Goal: Task Accomplishment & Management: Use online tool/utility

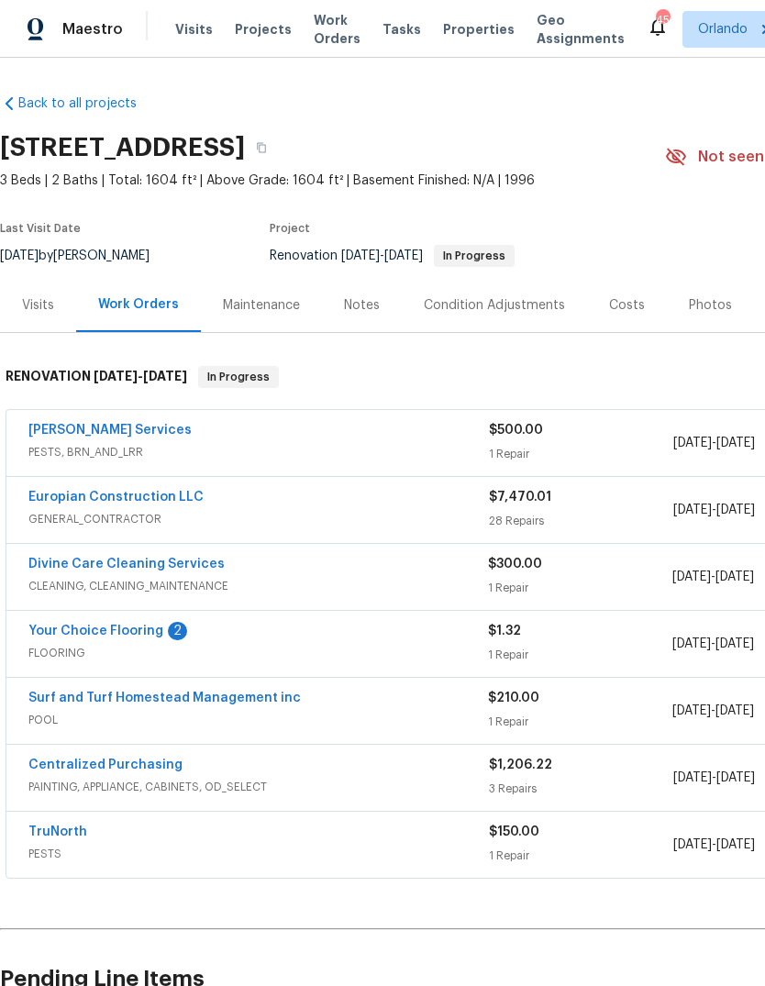
click at [86, 632] on link "Your Choice Flooring" at bounding box center [95, 631] width 135 height 13
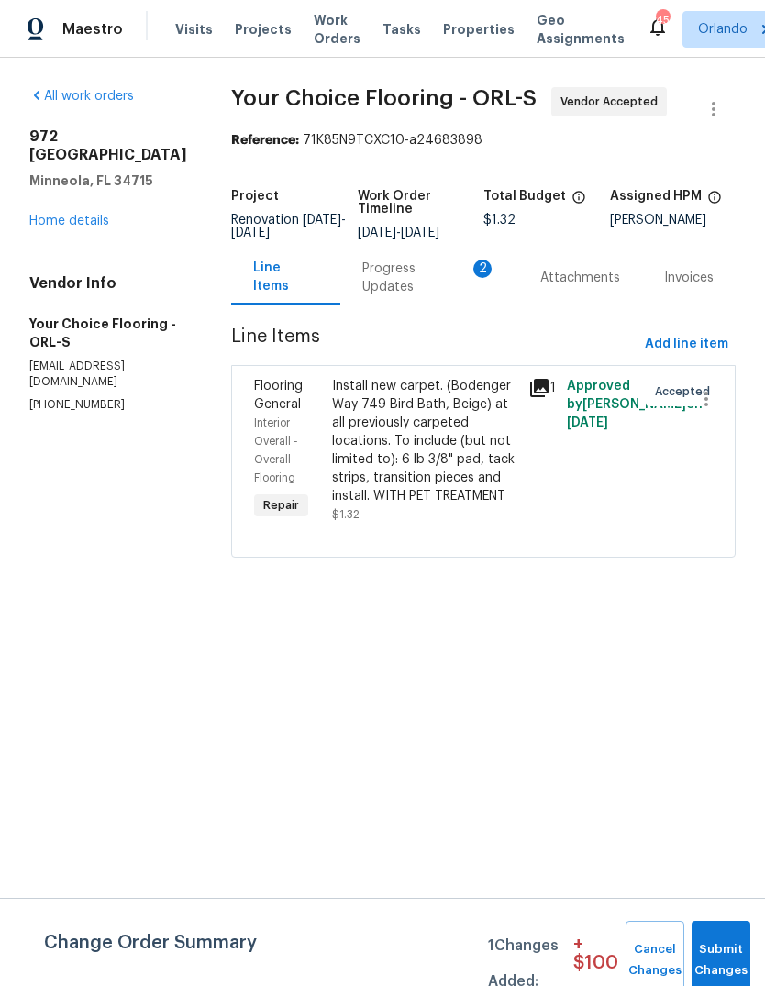
click at [428, 304] on div "Progress Updates 2" at bounding box center [429, 277] width 178 height 54
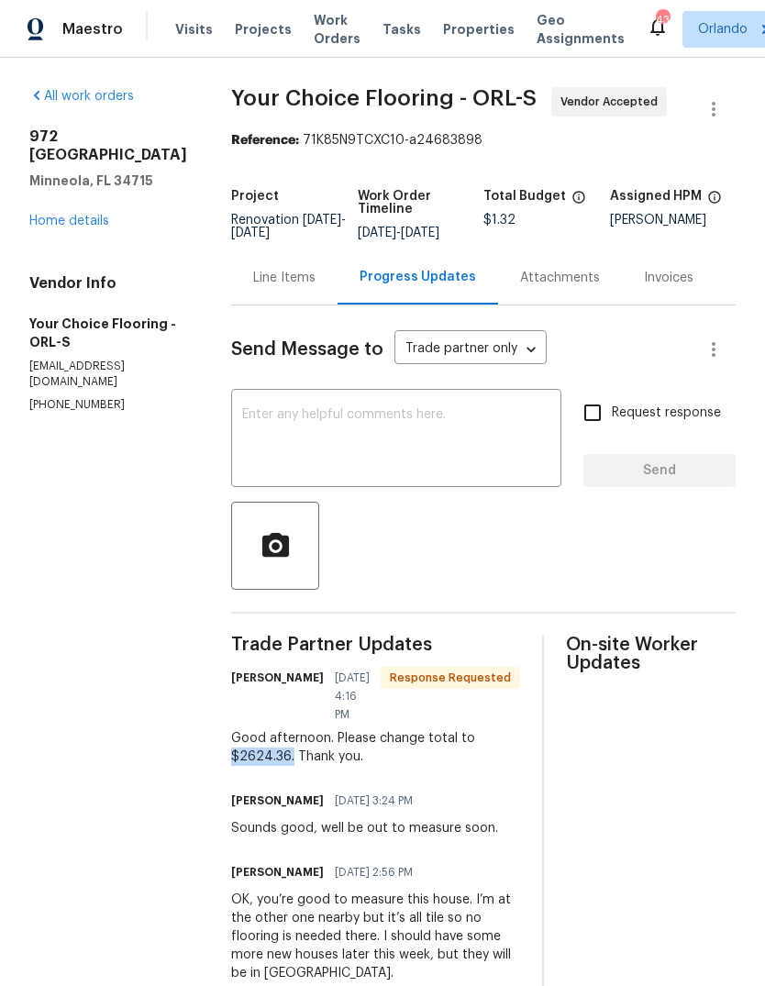
copy div "$2624.36."
click at [272, 279] on div "Line Items" at bounding box center [284, 277] width 106 height 54
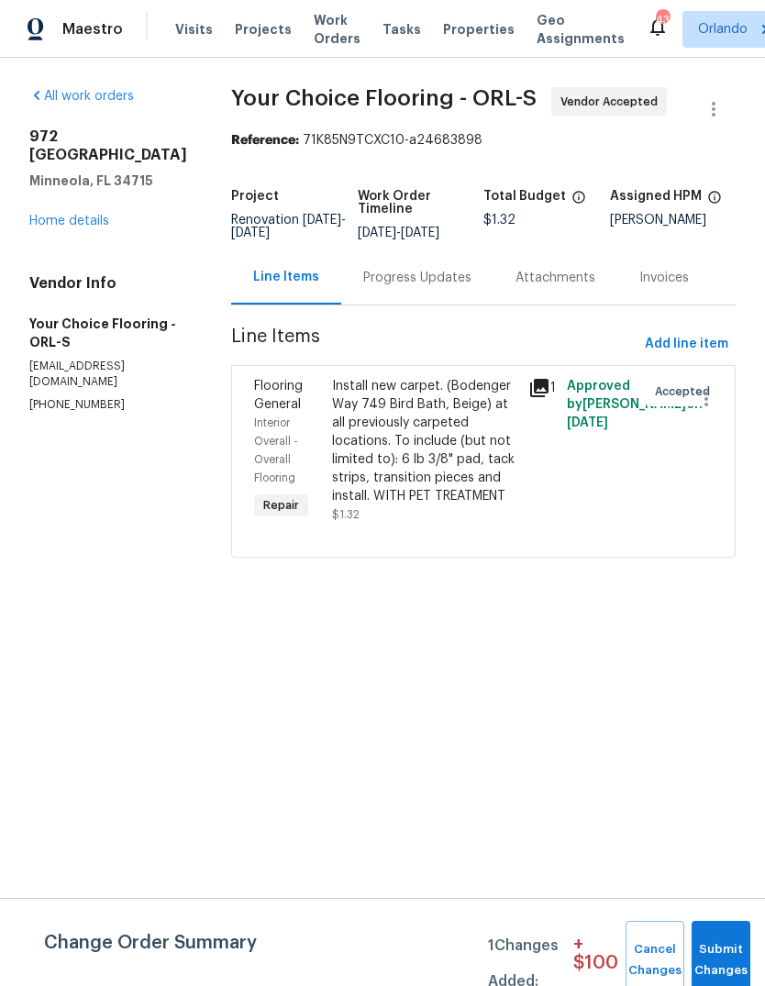
click at [347, 451] on div "Install new carpet. (Bodenger Way 749 Bird Bath, Beige) at all previously carpe…" at bounding box center [424, 441] width 184 height 128
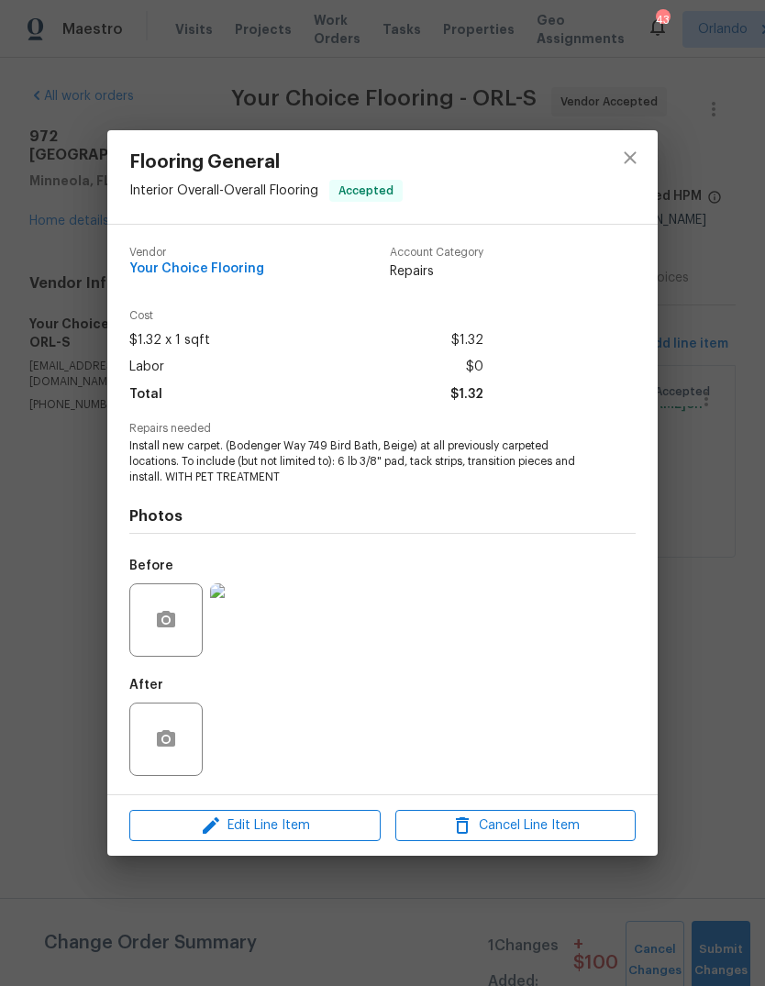
click at [105, 904] on div "Flooring General Interior Overall - Overall Flooring Accepted Vendor Your Choic…" at bounding box center [382, 493] width 765 height 986
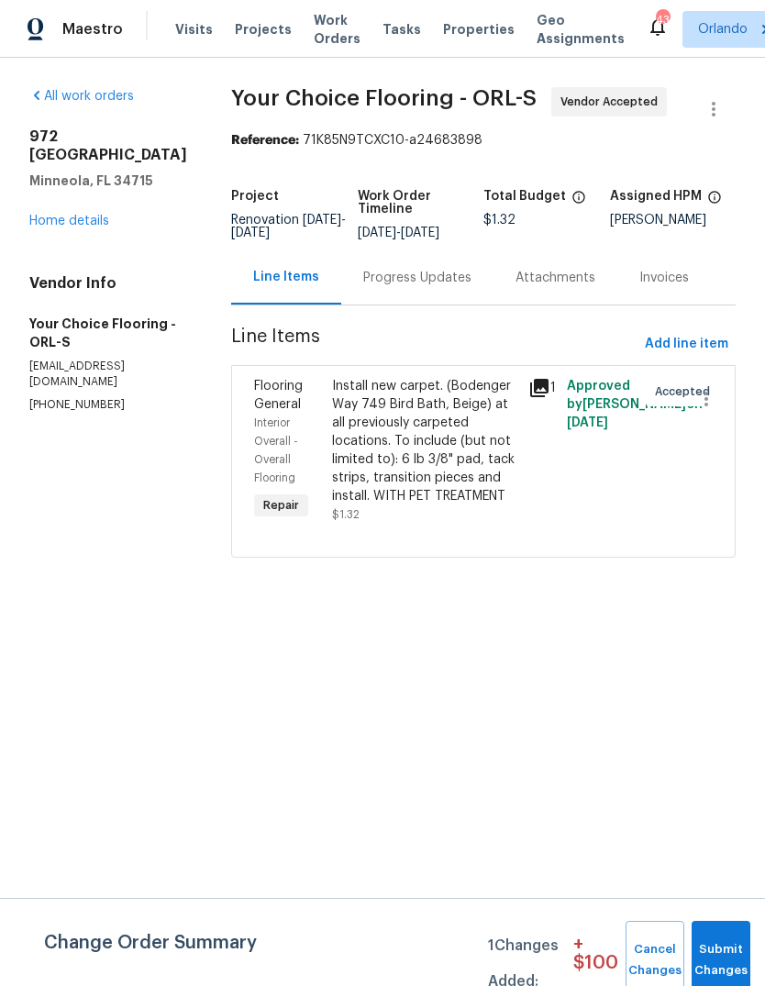
click at [382, 423] on div "Install new carpet. (Bodenger Way 749 Bird Bath, Beige) at all previously carpe…" at bounding box center [424, 441] width 184 height 128
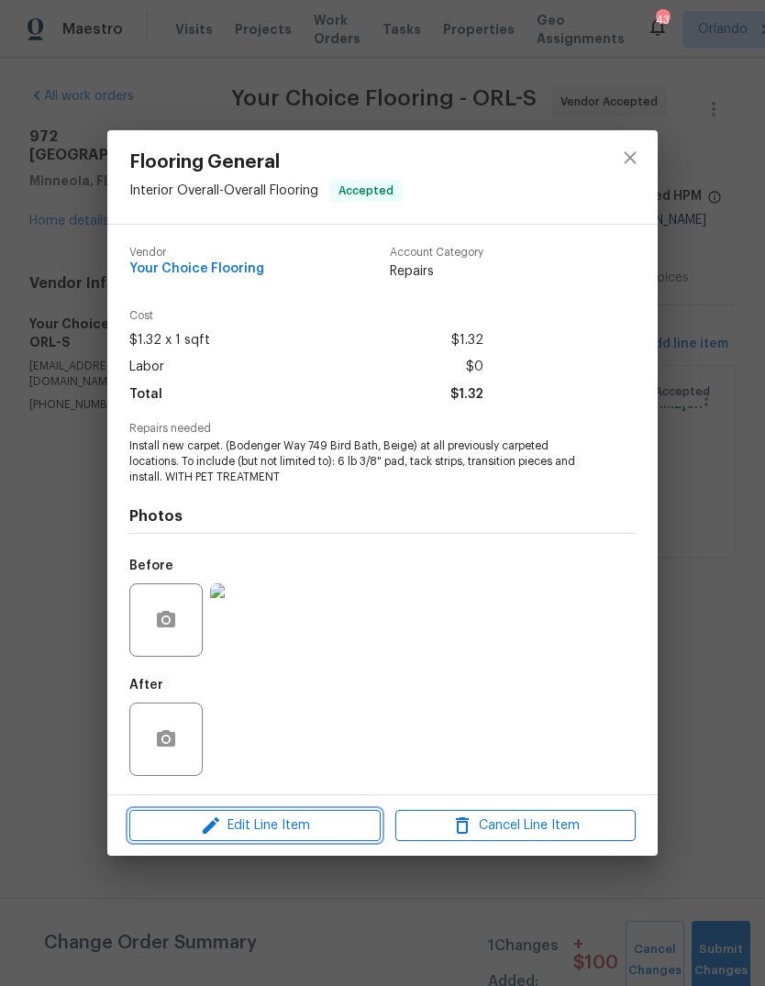
click at [235, 830] on span "Edit Line Item" at bounding box center [255, 826] width 240 height 23
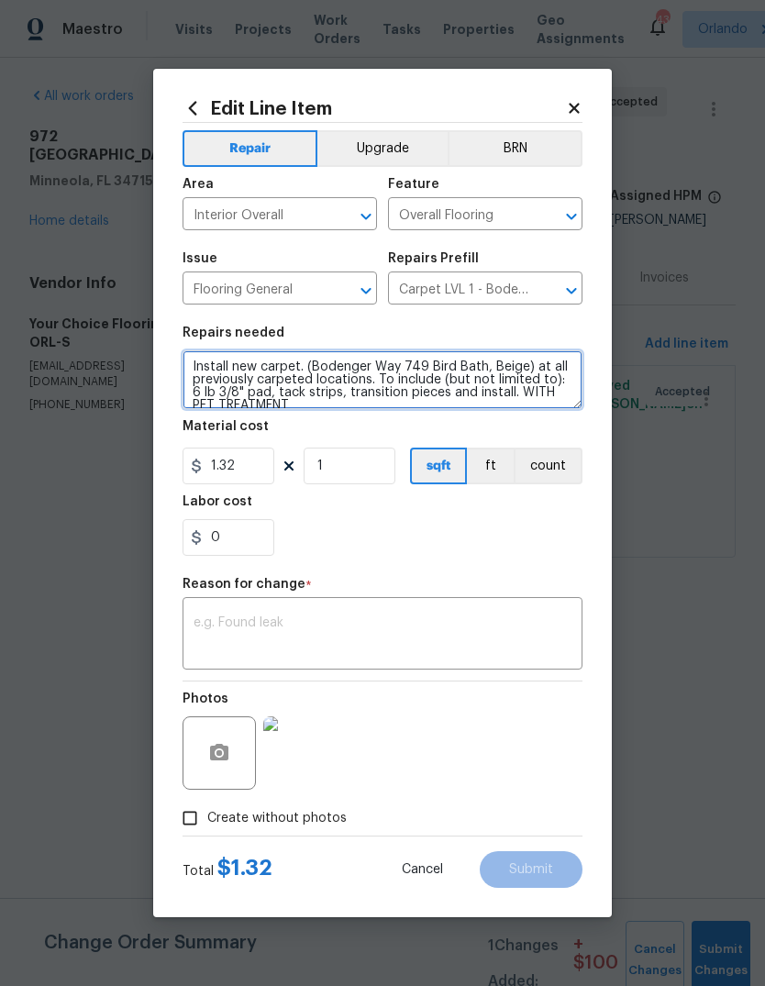
click at [501, 401] on textarea "Install new carpet. (Bodenger Way 749 Bird Bath, Beige) at all previously carpe…" at bounding box center [383, 379] width 400 height 59
paste textarea "$2624.36."
type textarea "Install new carpet. (Bodenger Way 749 Bird Bath, Beige) at all previously carpe…"
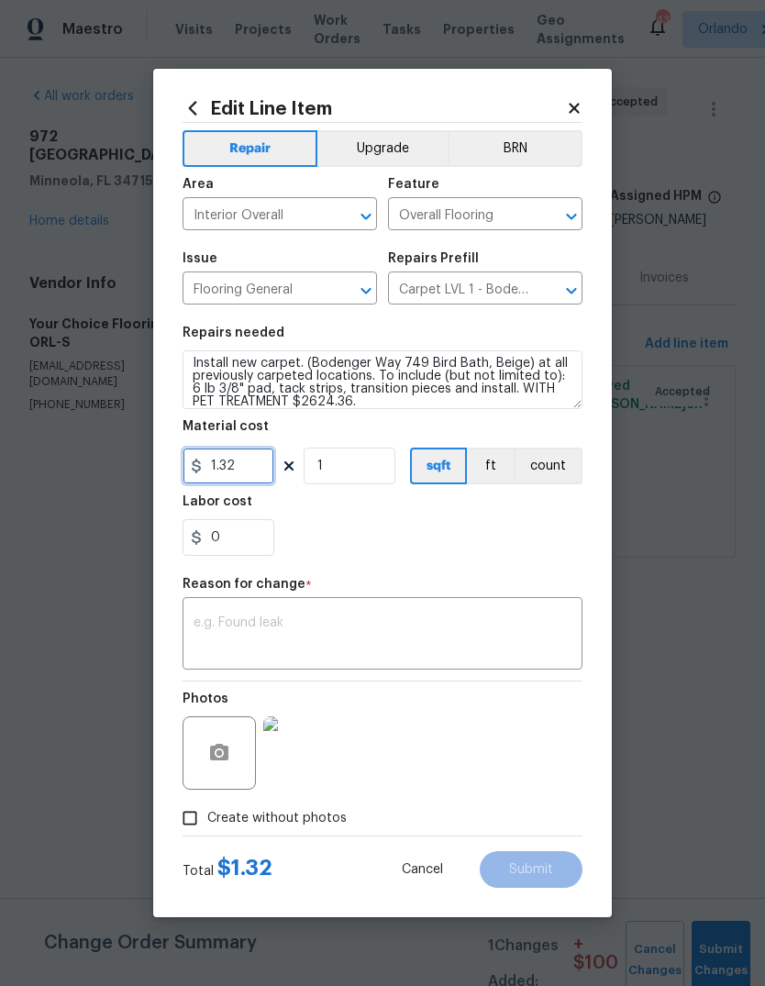
click at [244, 459] on input "1.32" at bounding box center [229, 466] width 92 height 37
click at [246, 466] on input "1.32" at bounding box center [229, 466] width 92 height 37
click at [245, 466] on input "1.32" at bounding box center [229, 466] width 92 height 37
type input "2624.36"
click at [471, 627] on textarea at bounding box center [383, 635] width 378 height 39
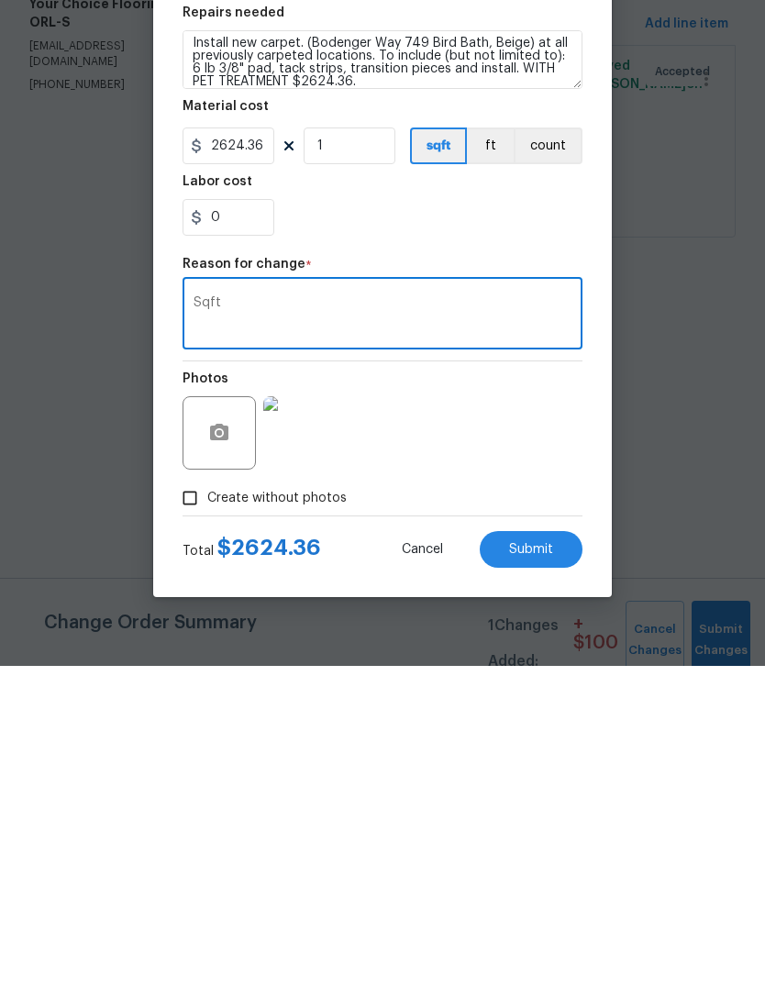
type textarea "Sqft"
click at [548, 851] on button "Submit" at bounding box center [531, 869] width 103 height 37
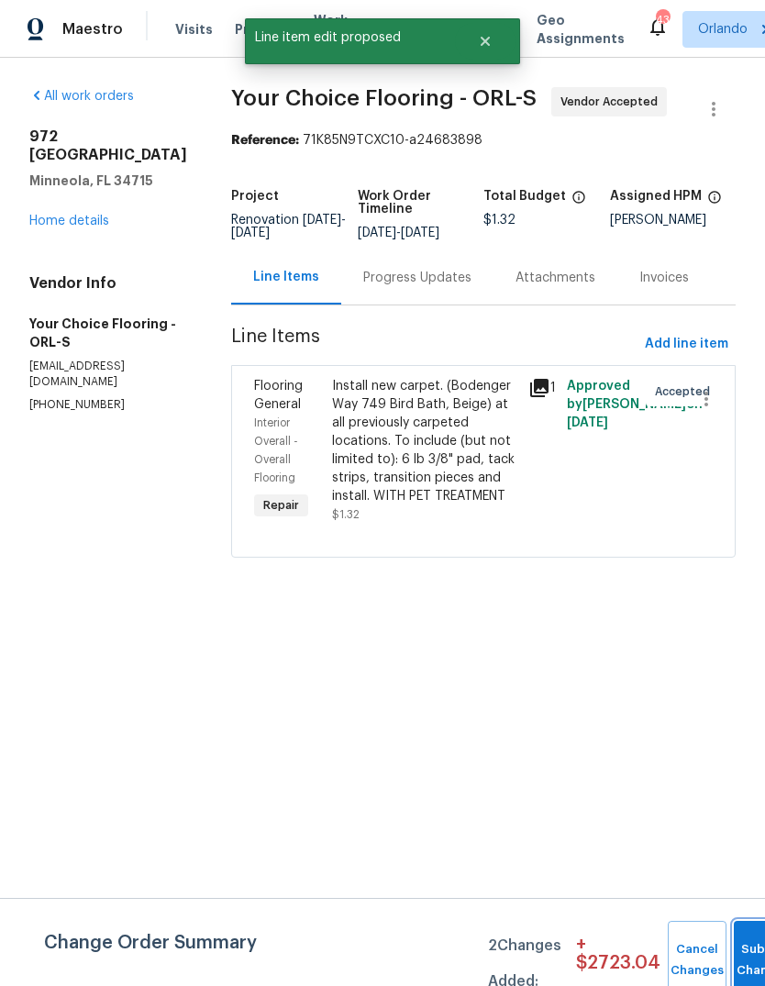
click at [740, 954] on button "Submit Changes" at bounding box center [763, 960] width 59 height 79
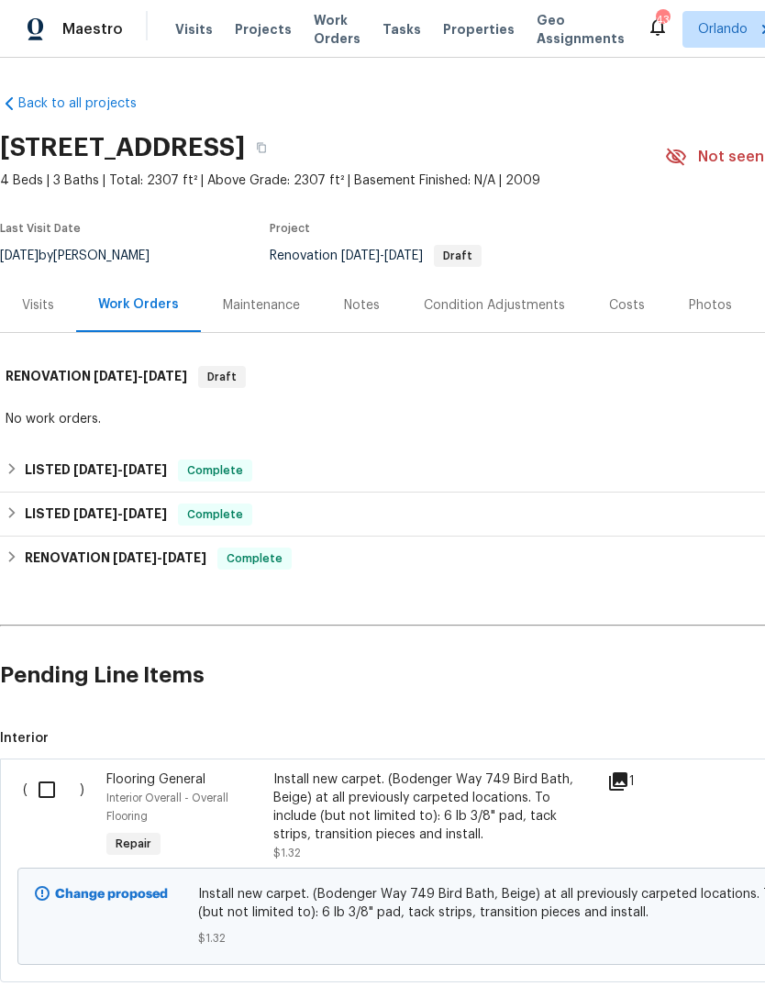
click at [51, 782] on input "checkbox" at bounding box center [54, 790] width 52 height 39
checkbox input "true"
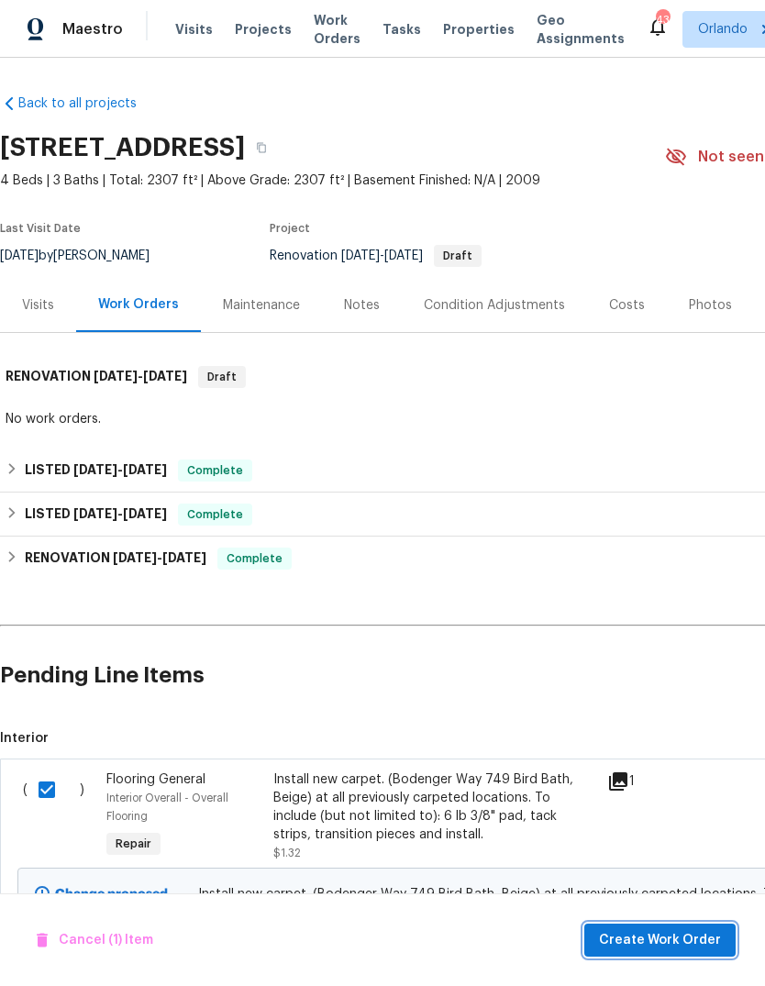
click at [680, 929] on span "Create Work Order" at bounding box center [660, 940] width 122 height 23
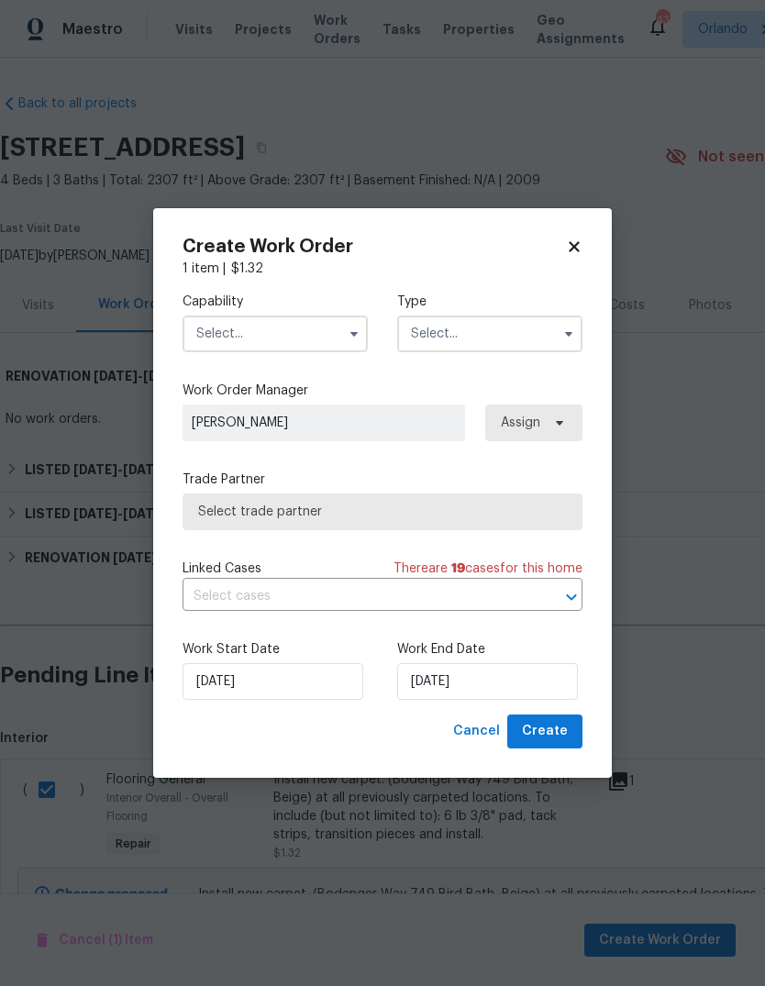
click at [224, 345] on input "text" at bounding box center [275, 334] width 185 height 37
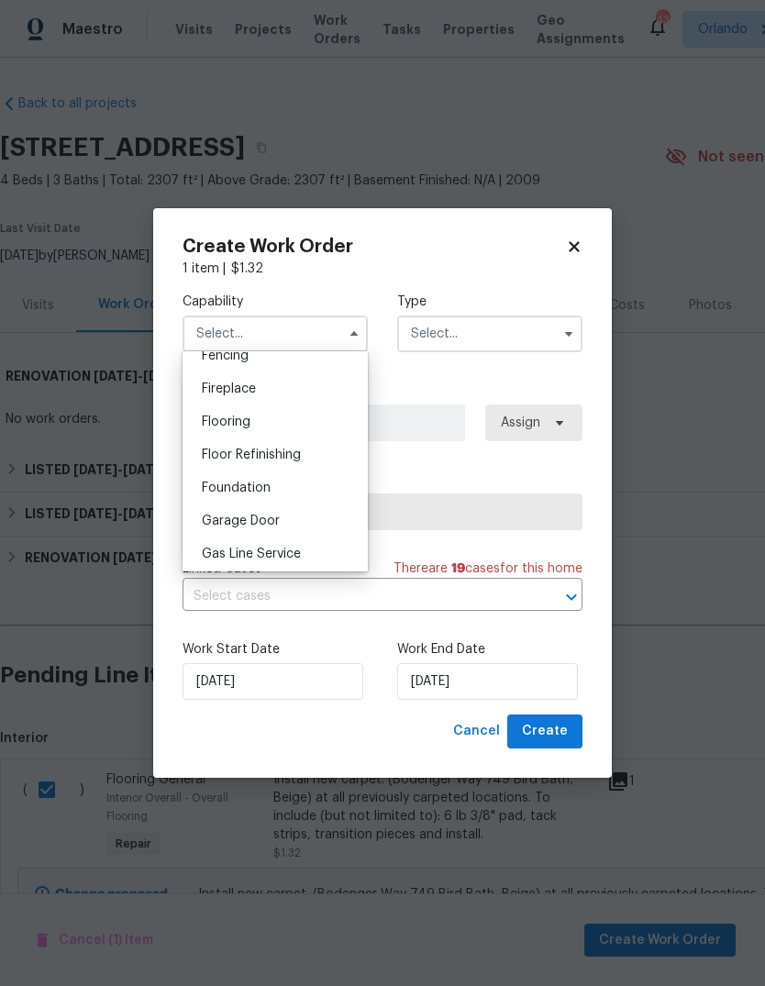
scroll to position [660, 0]
click at [201, 411] on div "Flooring" at bounding box center [275, 424] width 176 height 33
type input "Flooring"
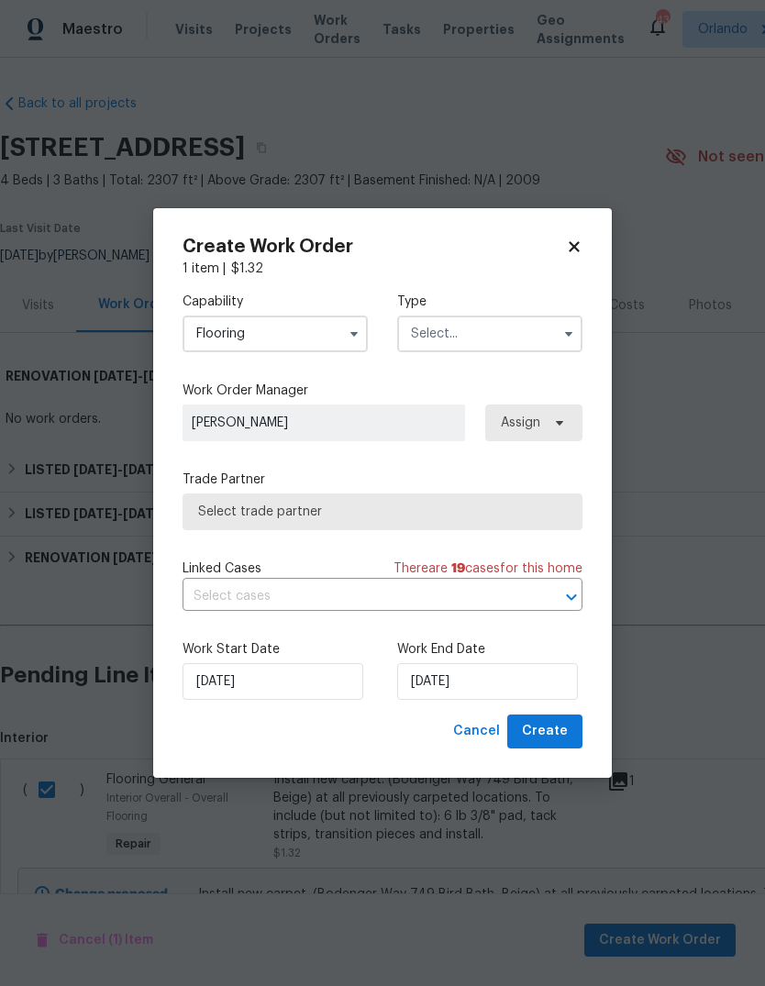
click at [538, 316] on input "text" at bounding box center [489, 334] width 185 height 37
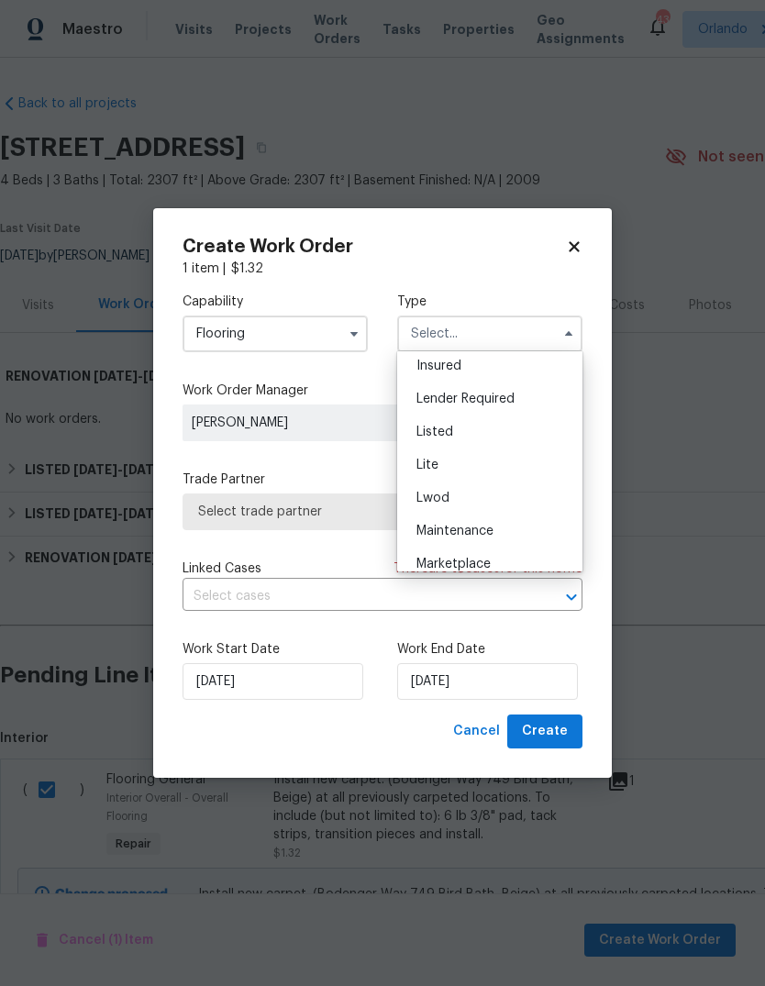
scroll to position [150, 0]
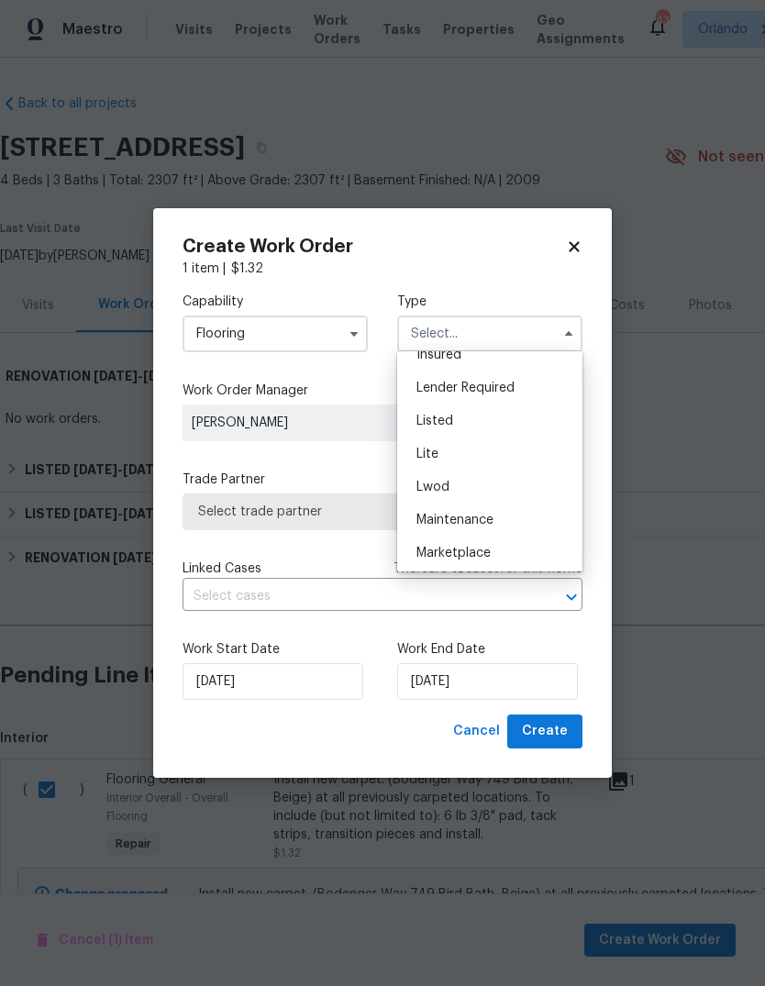
click at [501, 418] on div "Listed" at bounding box center [490, 421] width 176 height 33
type input "Listed"
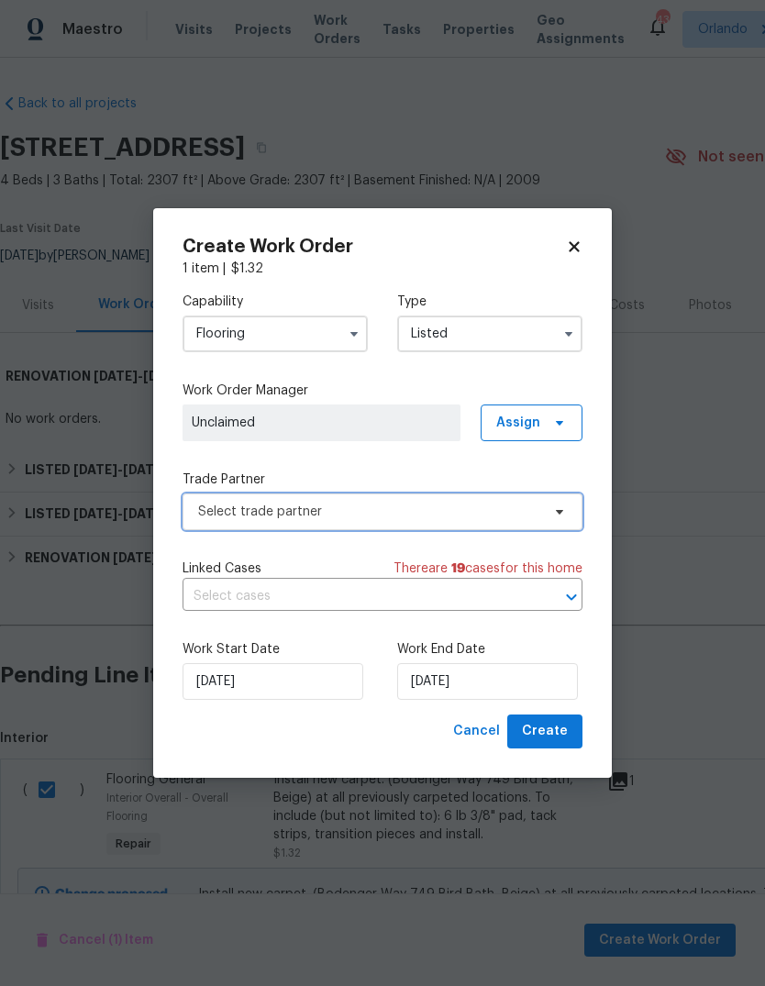
click at [532, 506] on span "Select trade partner" at bounding box center [369, 512] width 342 height 18
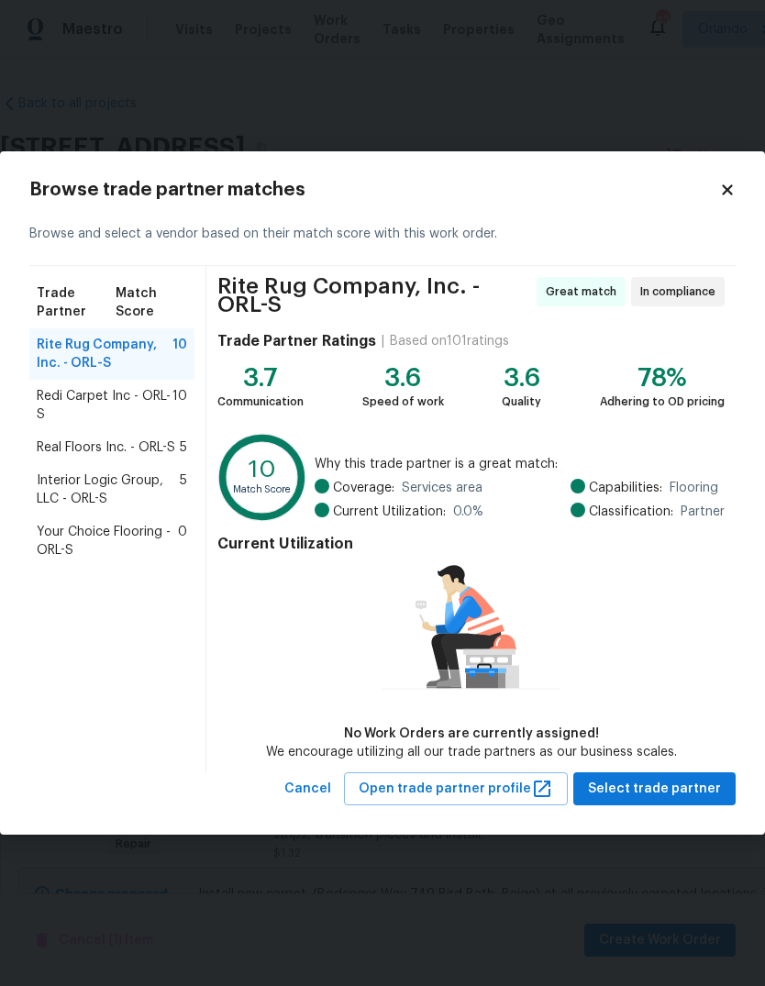
click at [83, 545] on span "Your Choice Flooring - ORL-S" at bounding box center [107, 541] width 141 height 37
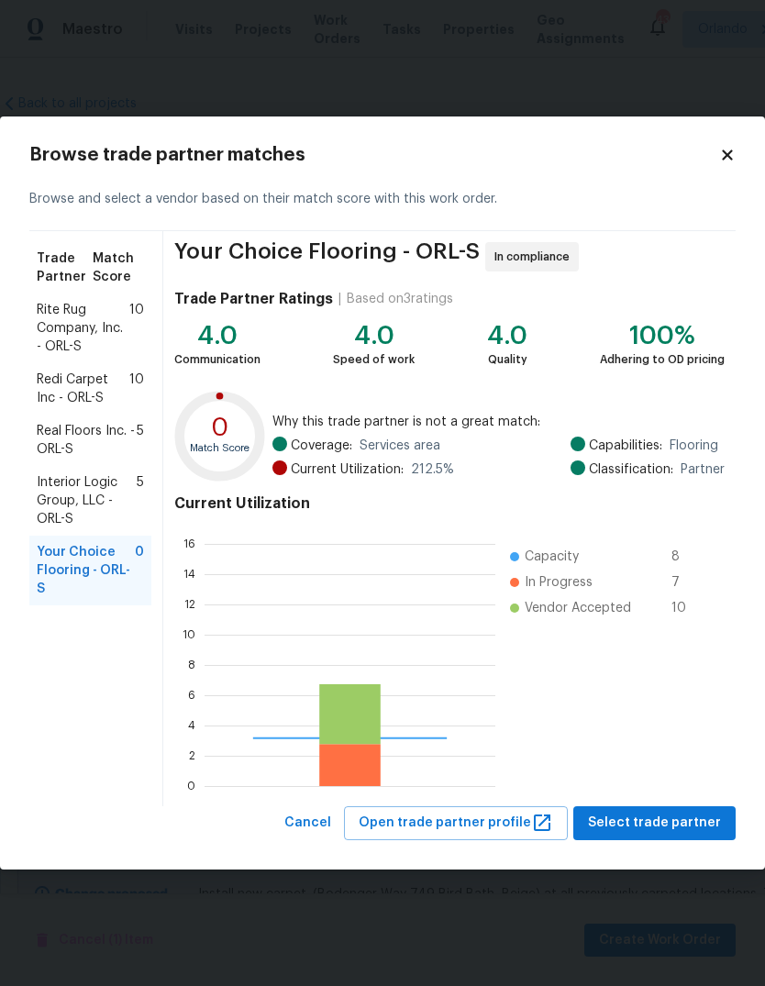
scroll to position [257, 291]
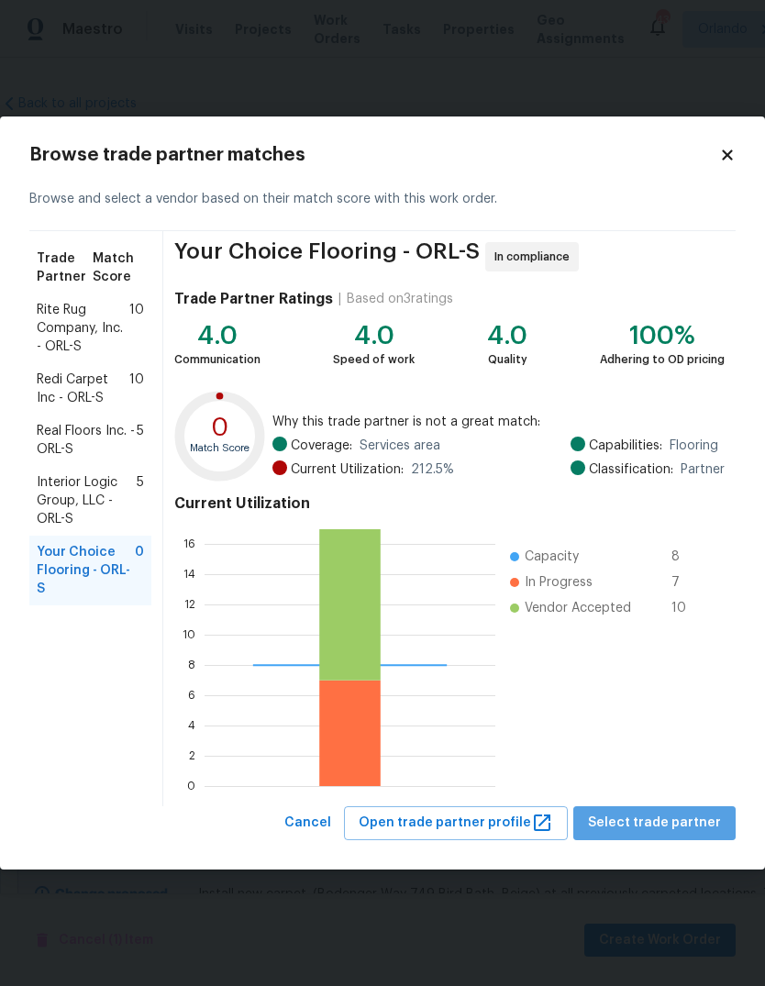
click at [706, 816] on span "Select trade partner" at bounding box center [654, 823] width 133 height 23
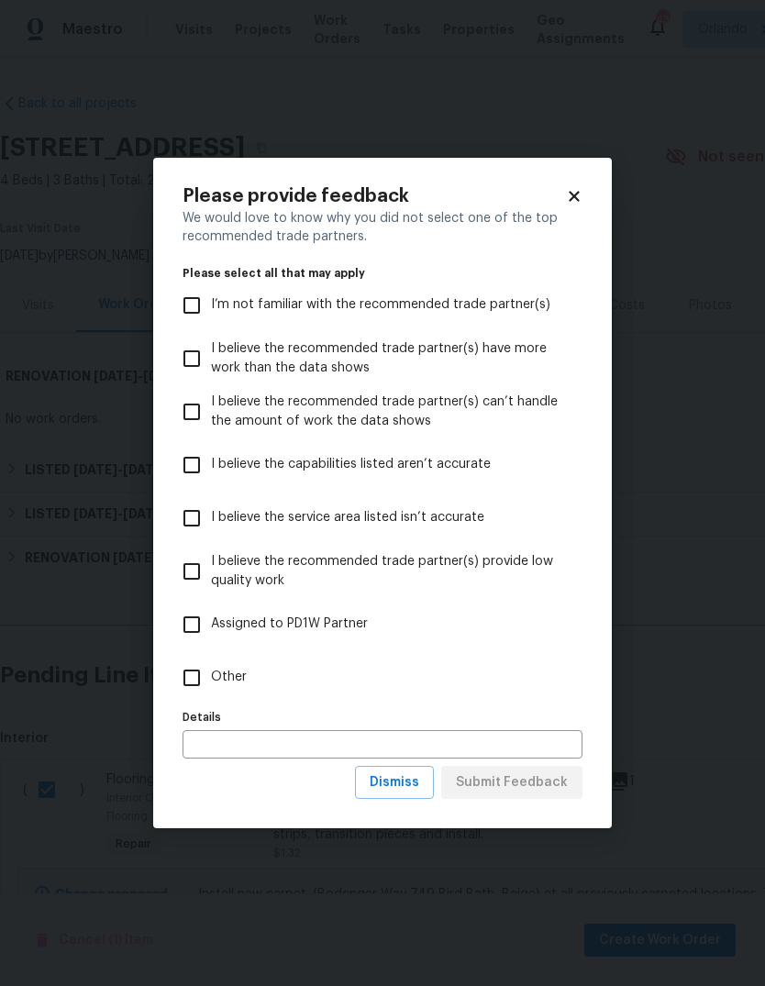
click at [192, 692] on input "Other" at bounding box center [191, 678] width 39 height 39
checkbox input "true"
click at [554, 789] on span "Submit Feedback" at bounding box center [512, 782] width 112 height 23
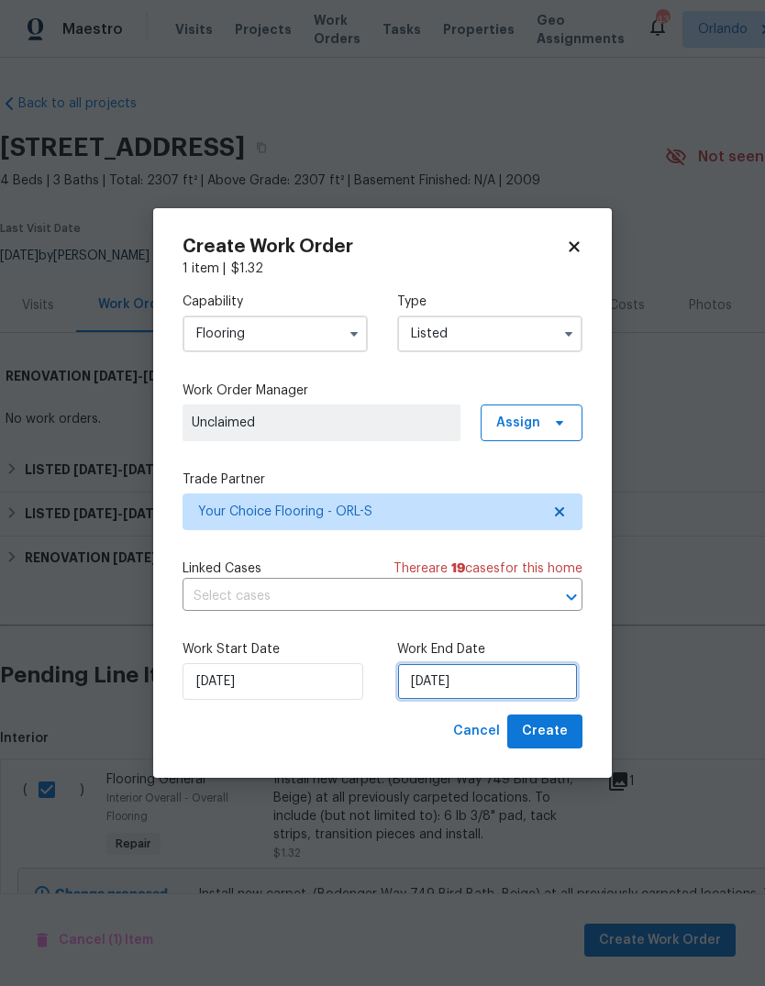
click at [523, 691] on input "[DATE]" at bounding box center [487, 681] width 181 height 37
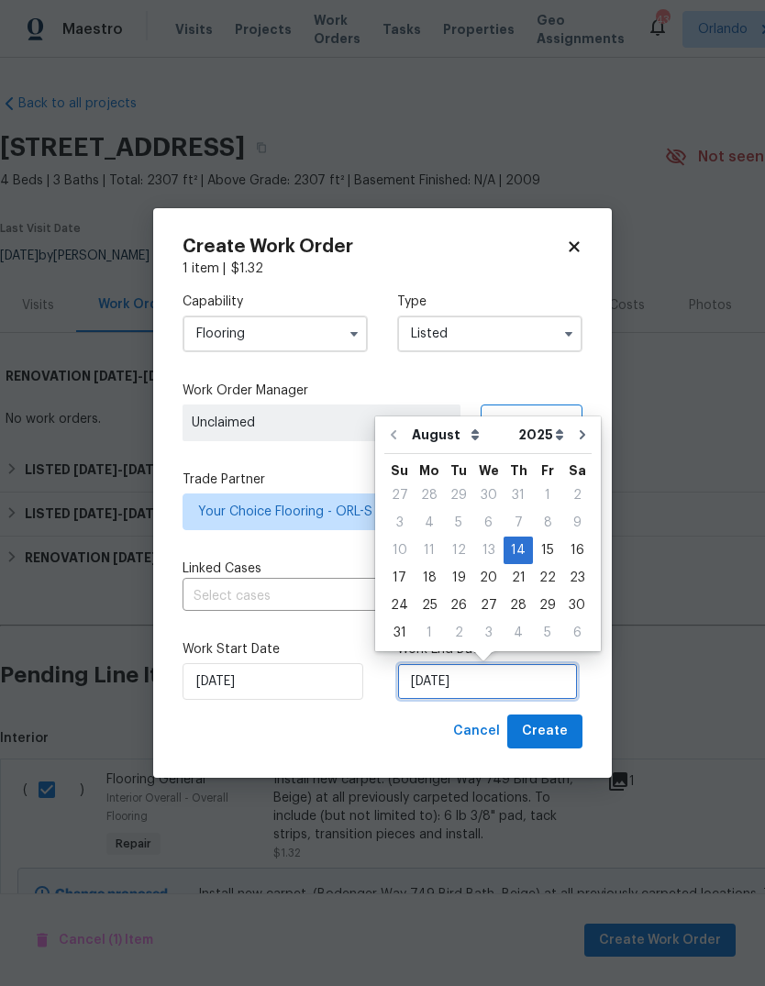
scroll to position [14, 0]
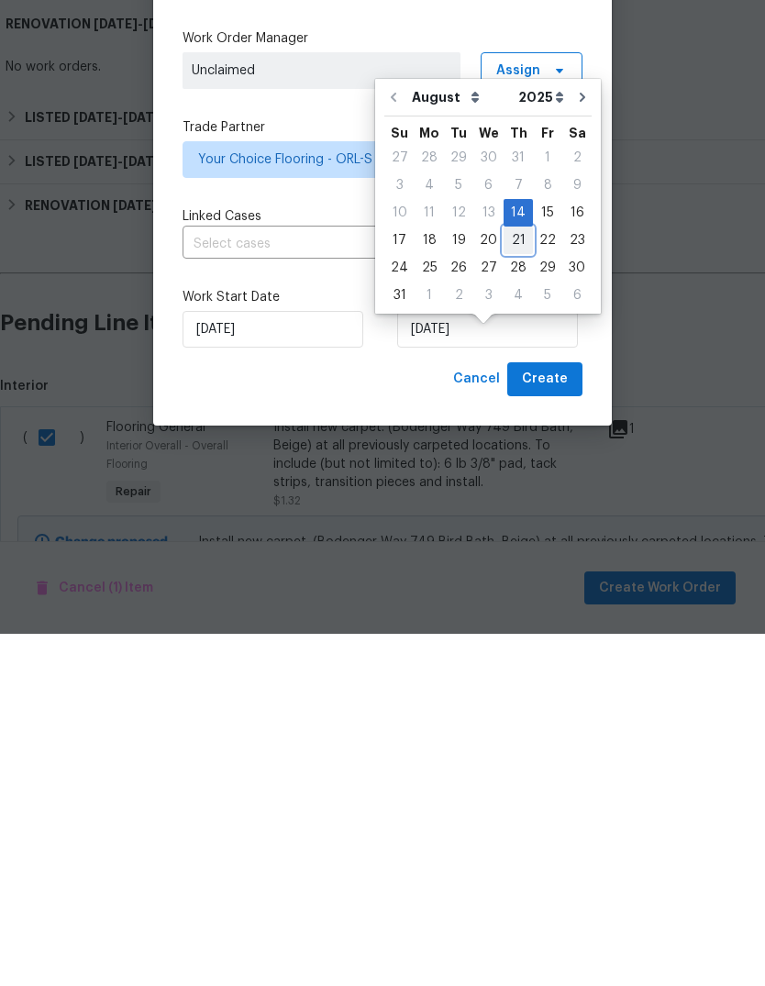
click at [516, 580] on div "21" at bounding box center [518, 593] width 29 height 26
type input "[DATE]"
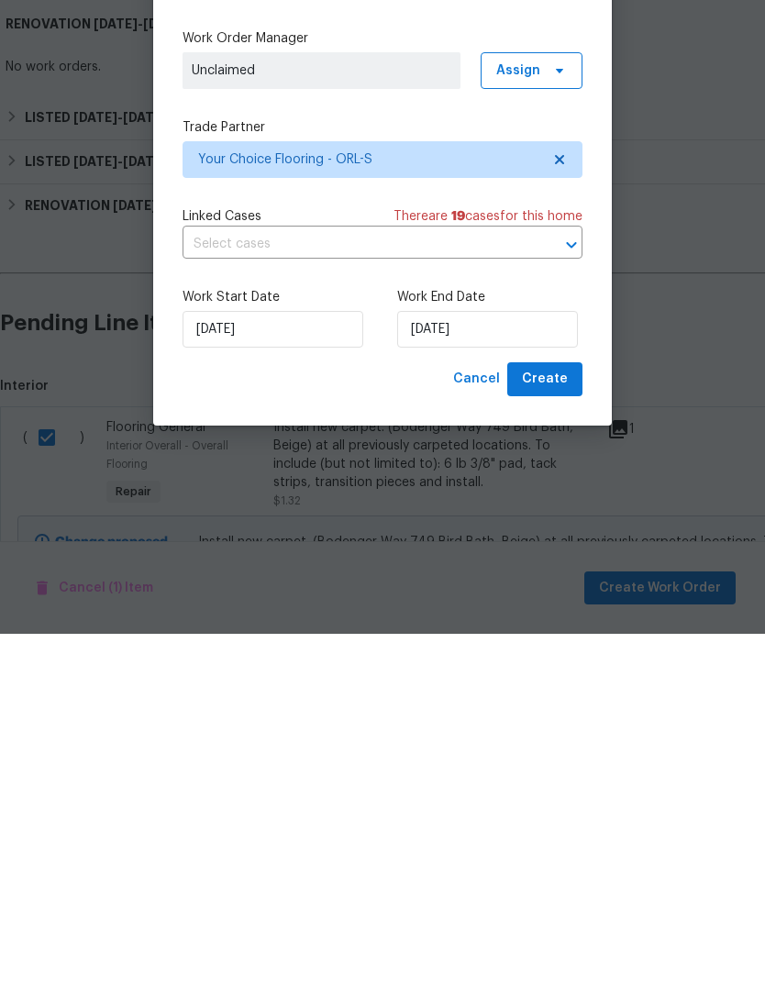
scroll to position [69, 0]
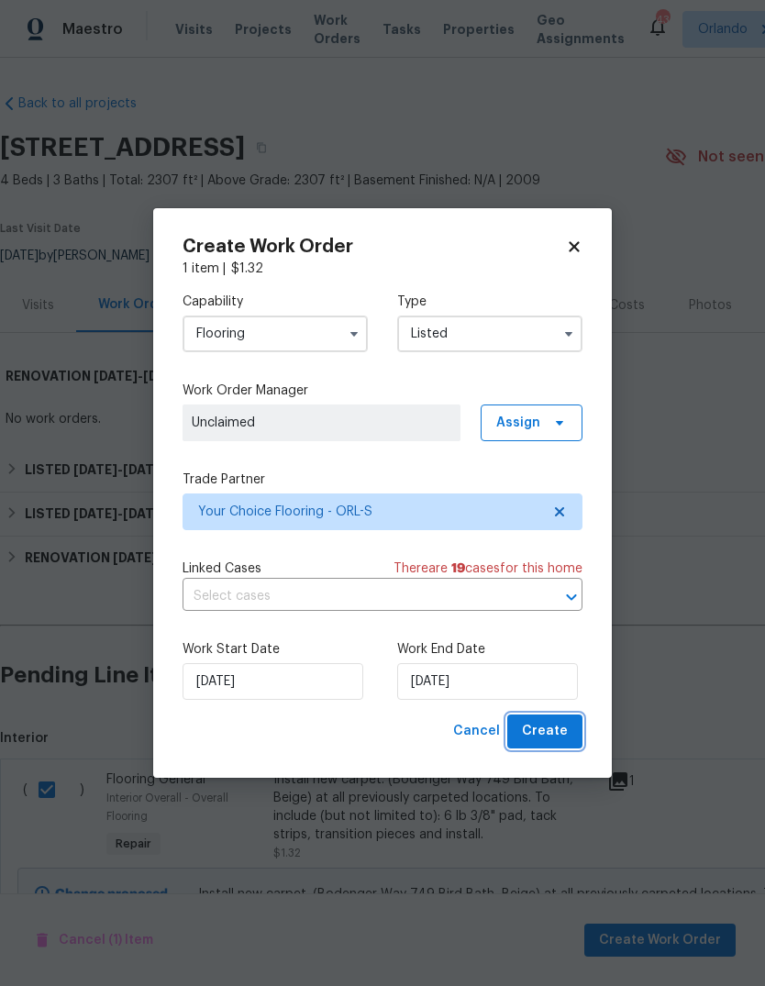
click at [555, 722] on span "Create" at bounding box center [545, 731] width 46 height 23
checkbox input "false"
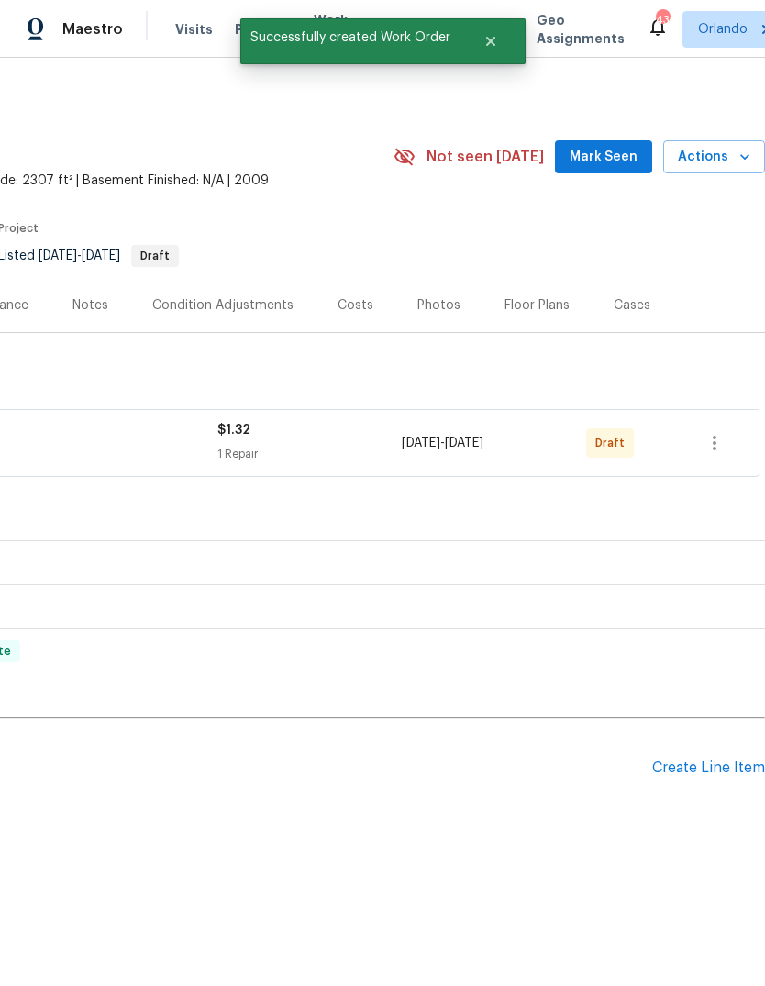
scroll to position [0, 272]
click at [726, 444] on icon "button" at bounding box center [715, 443] width 22 height 22
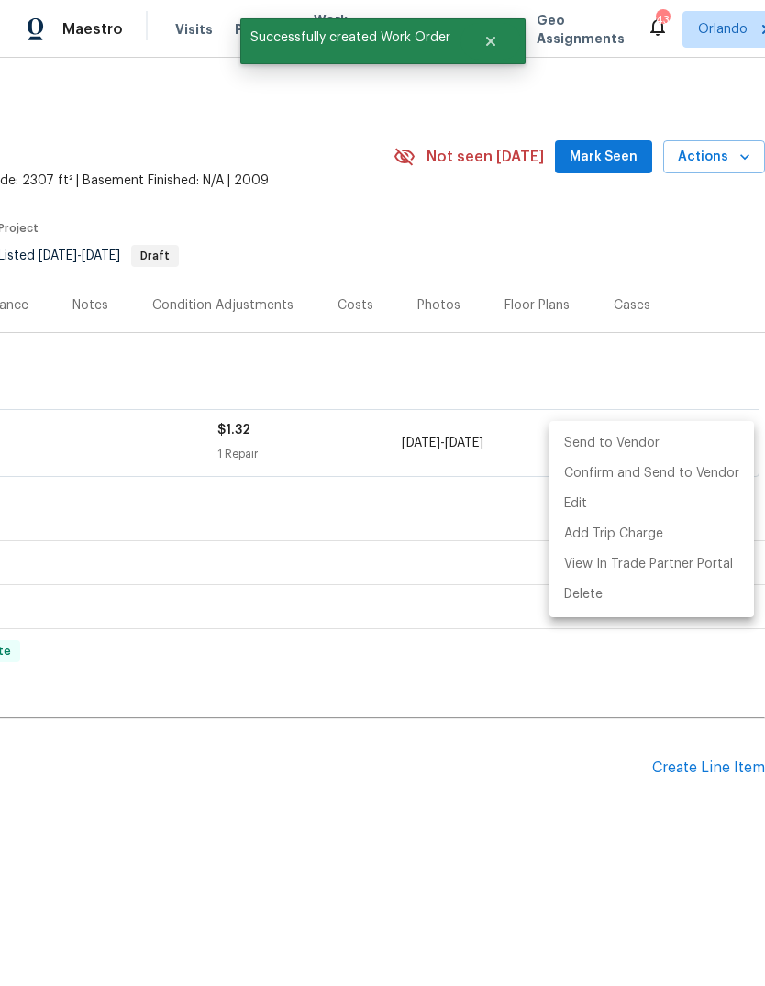
click at [663, 443] on li "Send to Vendor" at bounding box center [651, 443] width 205 height 30
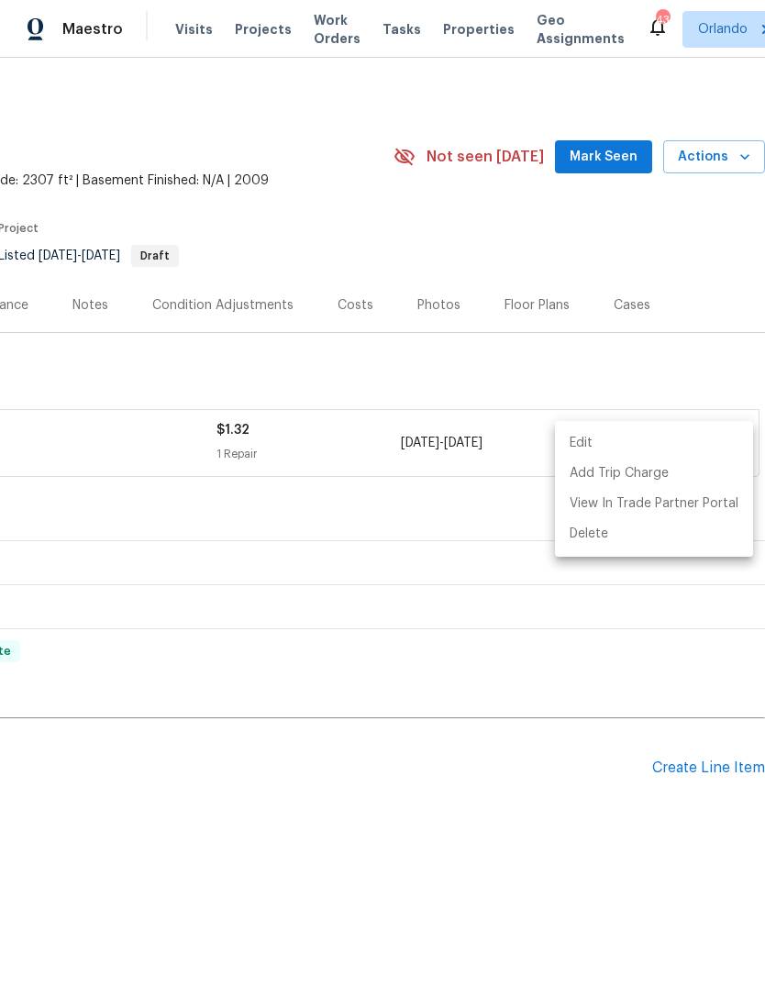
click at [158, 861] on div at bounding box center [382, 493] width 765 height 986
